Goal: Find specific page/section: Find specific page/section

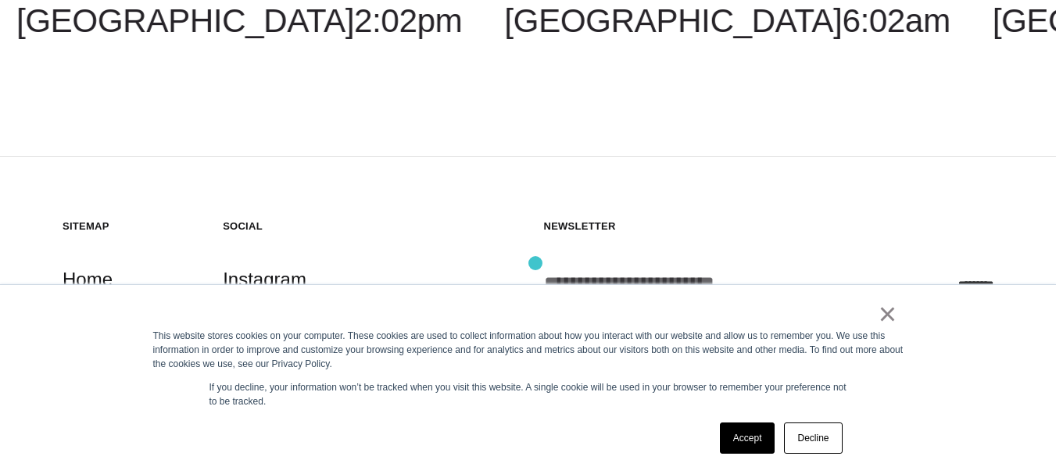
scroll to position [325, 0]
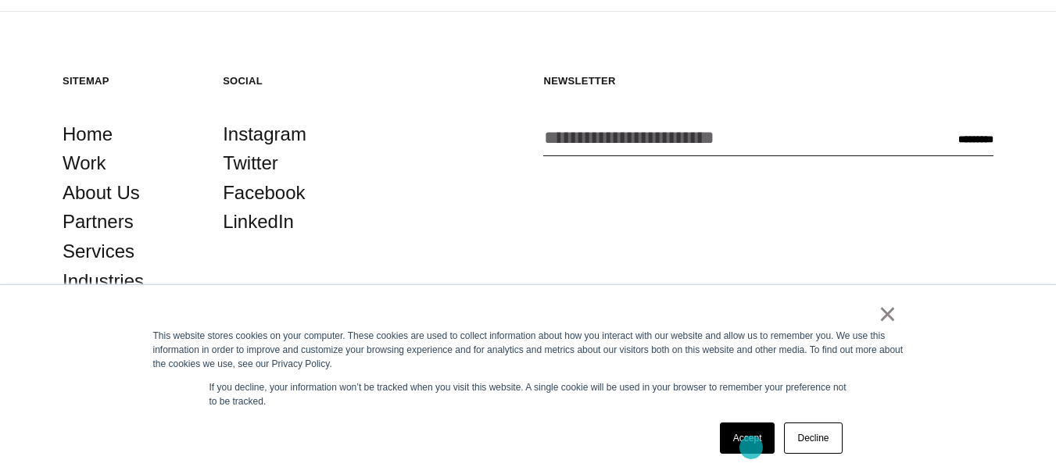
click at [751, 448] on link "Accept" at bounding box center [748, 438] width 56 height 31
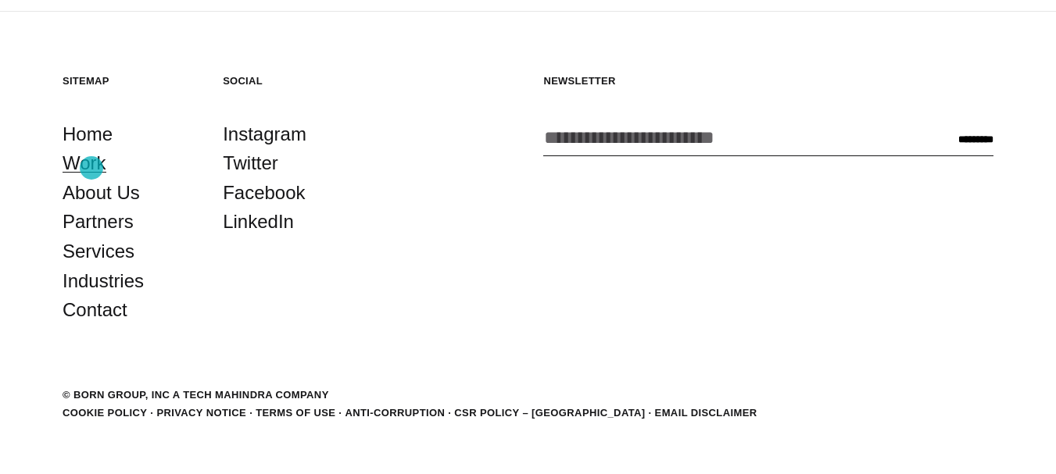
click at [91, 168] on link "Work" at bounding box center [85, 164] width 44 height 30
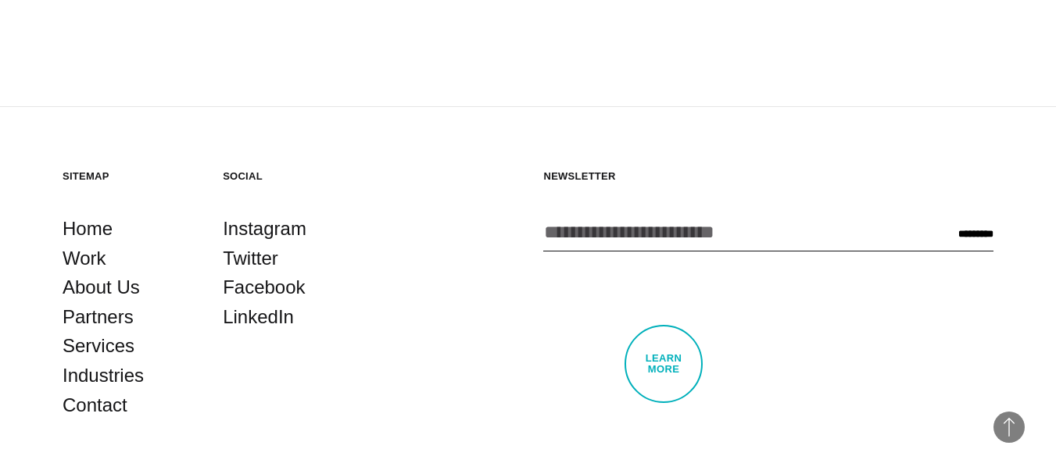
scroll to position [4510, 0]
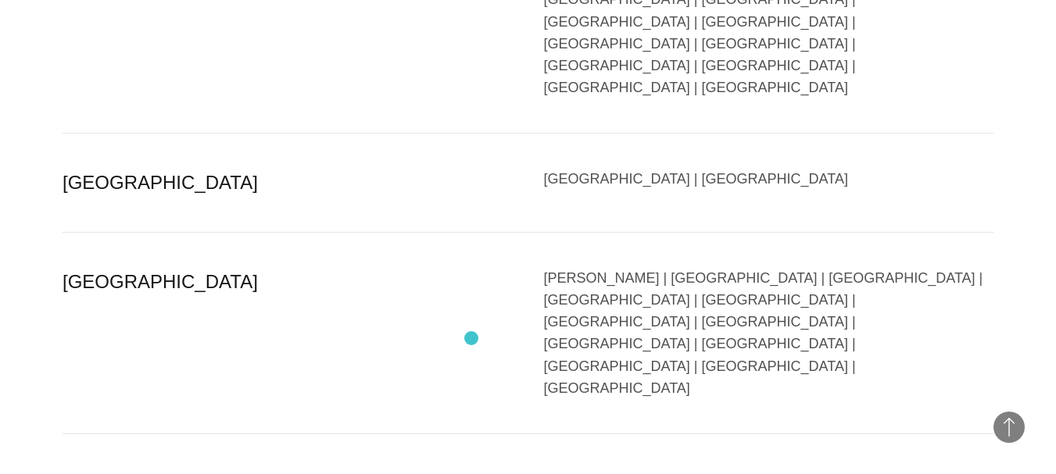
scroll to position [3361, 0]
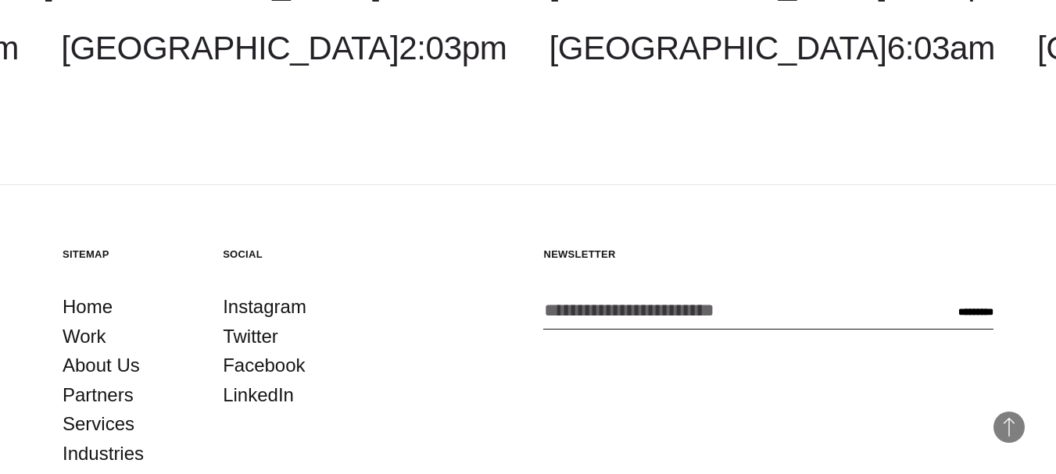
scroll to position [4510, 0]
